Goal: Obtain resource: Download file/media

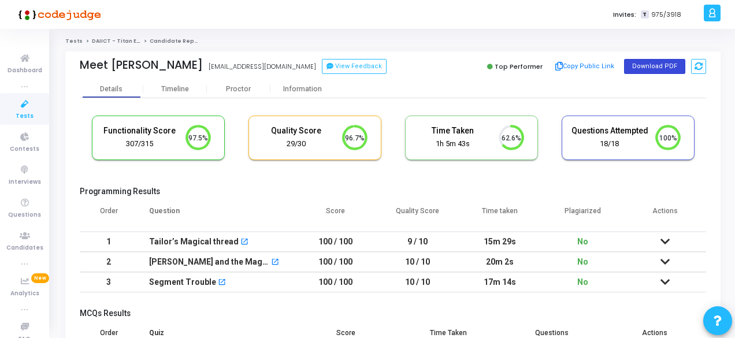
click at [644, 68] on button "Download PDF" at bounding box center [654, 66] width 61 height 15
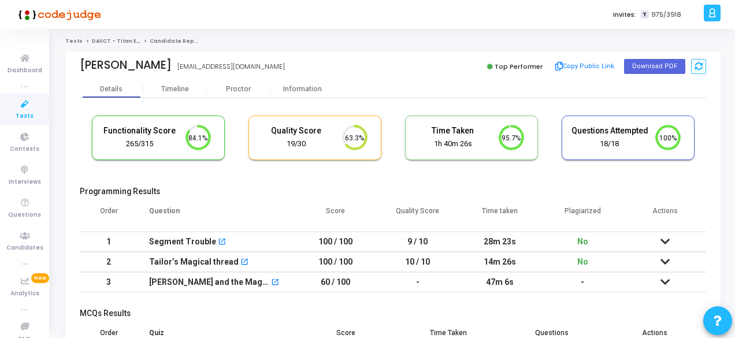
scroll to position [5, 5]
click at [644, 68] on button "Download PDF" at bounding box center [654, 66] width 61 height 15
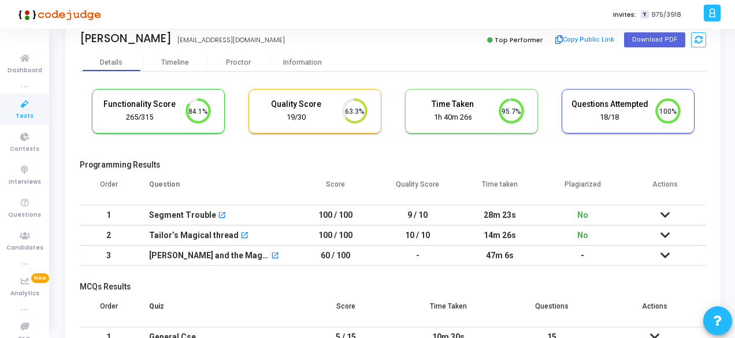
scroll to position [0, 0]
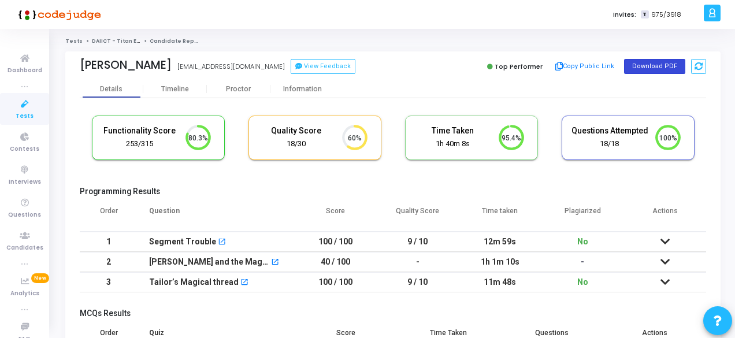
click at [643, 65] on button "Download PDF" at bounding box center [654, 66] width 61 height 15
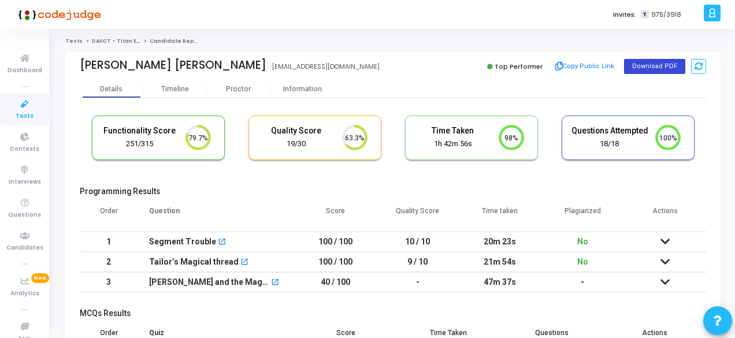
click at [643, 66] on button "Download PDF" at bounding box center [654, 66] width 61 height 15
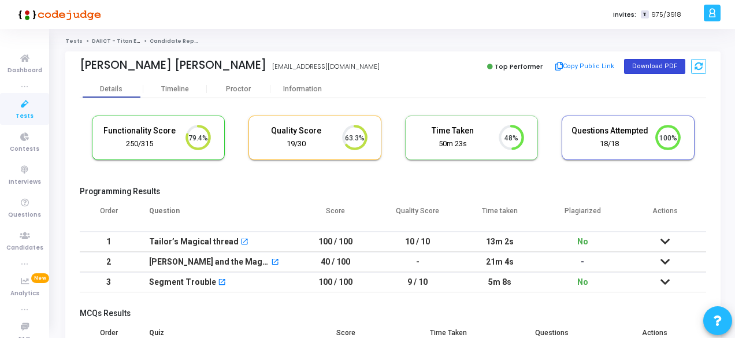
click at [654, 61] on button "Download PDF" at bounding box center [654, 66] width 61 height 15
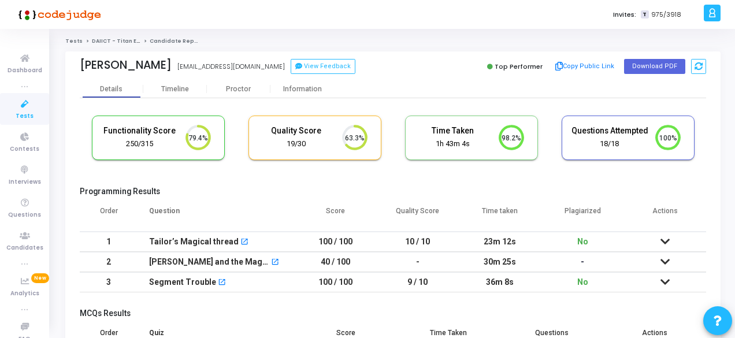
scroll to position [24, 29]
click at [633, 62] on button "Download PDF" at bounding box center [654, 66] width 61 height 15
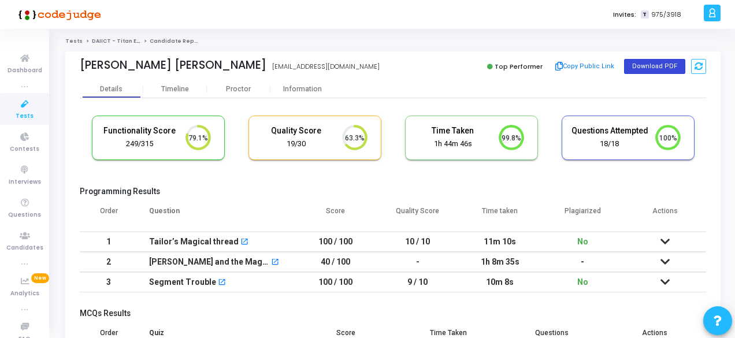
click at [659, 62] on button "Download PDF" at bounding box center [654, 66] width 61 height 15
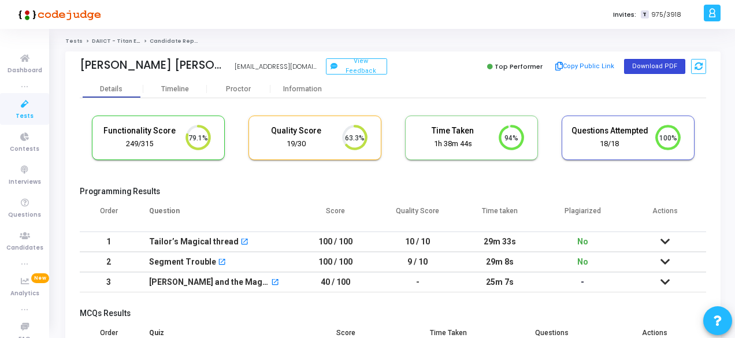
click at [639, 64] on button "Download PDF" at bounding box center [654, 66] width 61 height 15
click at [639, 66] on button "Download PDF" at bounding box center [654, 66] width 61 height 15
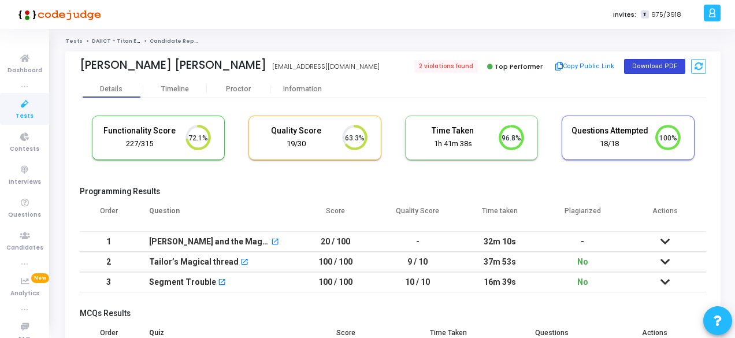
click at [645, 63] on button "Download PDF" at bounding box center [654, 66] width 61 height 15
click at [383, 73] on div "Jainam Ajaykumar Patel 202201514@dau.ac.in" at bounding box center [233, 66] width 307 height 17
click at [448, 66] on span "2 violations found" at bounding box center [445, 66] width 66 height 13
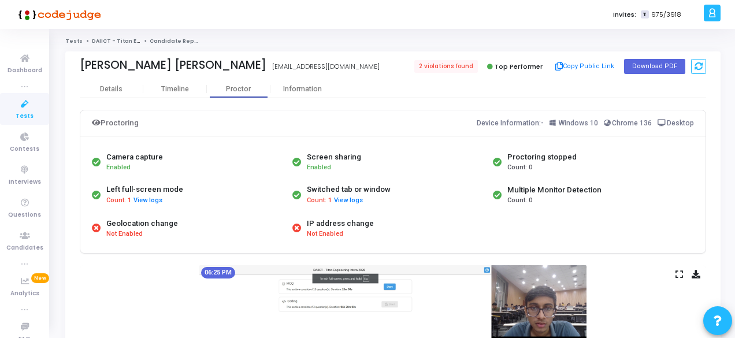
click at [106, 93] on div "Details" at bounding box center [111, 89] width 23 height 9
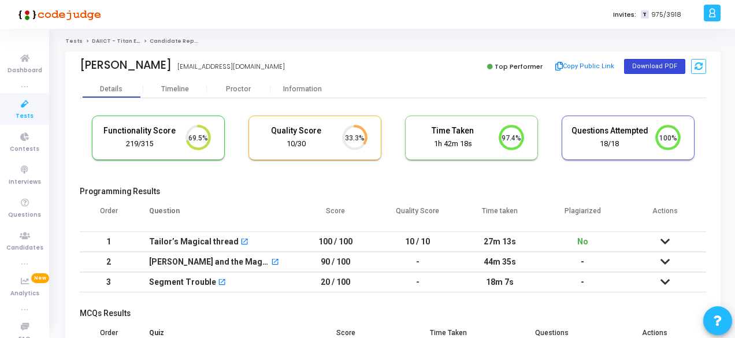
click at [649, 62] on button "Download PDF" at bounding box center [654, 66] width 61 height 15
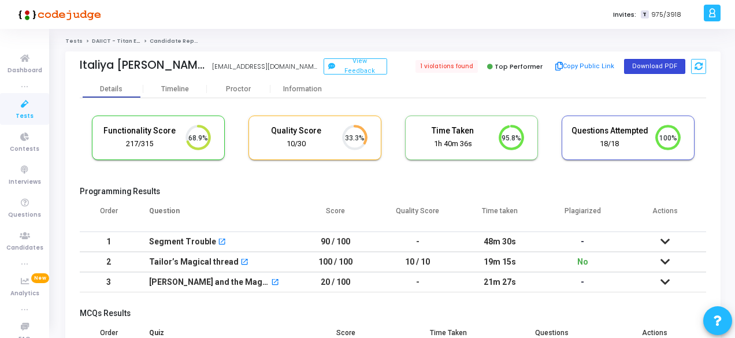
click at [646, 65] on button "Download PDF" at bounding box center [654, 66] width 61 height 15
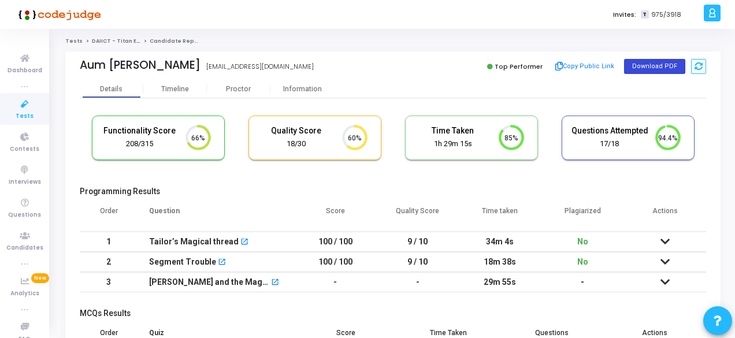
click at [662, 66] on button "Download PDF" at bounding box center [654, 66] width 61 height 15
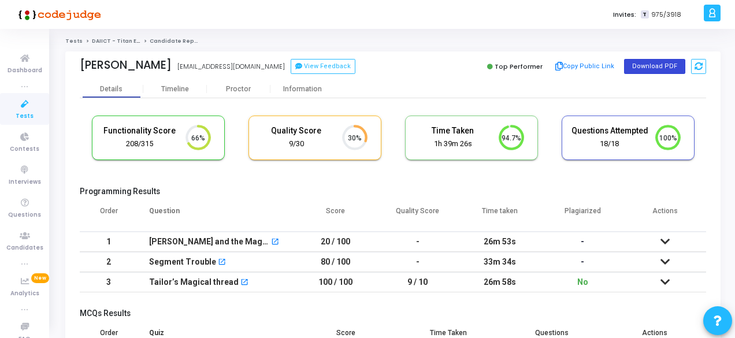
click at [641, 62] on button "Download PDF" at bounding box center [654, 66] width 61 height 15
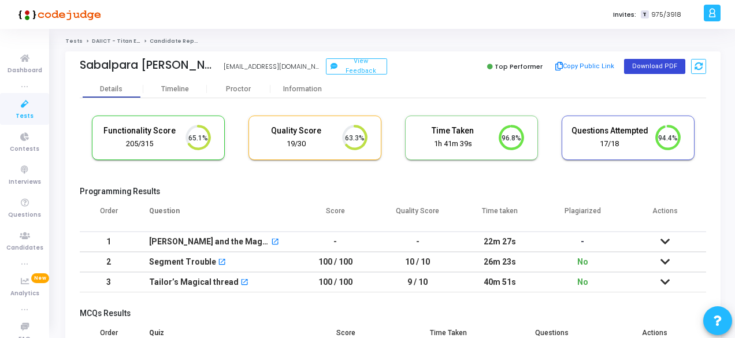
click at [656, 68] on button "Download PDF" at bounding box center [654, 66] width 61 height 15
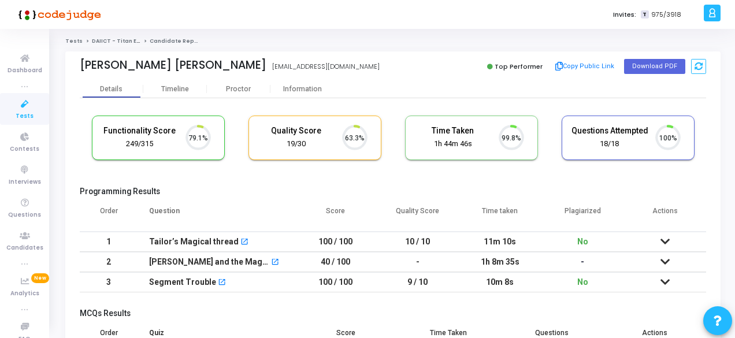
scroll to position [24, 29]
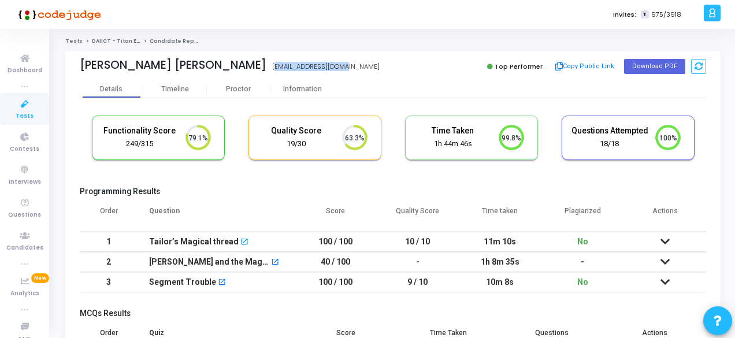
drag, startPoint x: 160, startPoint y: 66, endPoint x: 244, endPoint y: 65, distance: 84.4
click at [244, 65] on div "[PERSON_NAME] [PERSON_NAME] [EMAIL_ADDRESS][DOMAIN_NAME]" at bounding box center [233, 66] width 307 height 17
copy div "[EMAIL_ADDRESS][DOMAIN_NAME]"
